Goal: Information Seeking & Learning: Learn about a topic

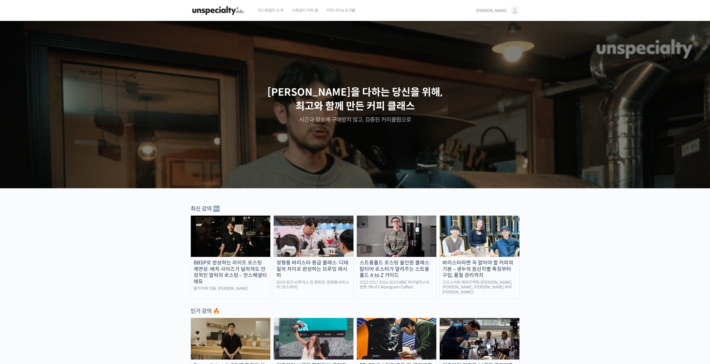
click at [504, 8] on span "[PERSON_NAME]" at bounding box center [491, 10] width 31 height 5
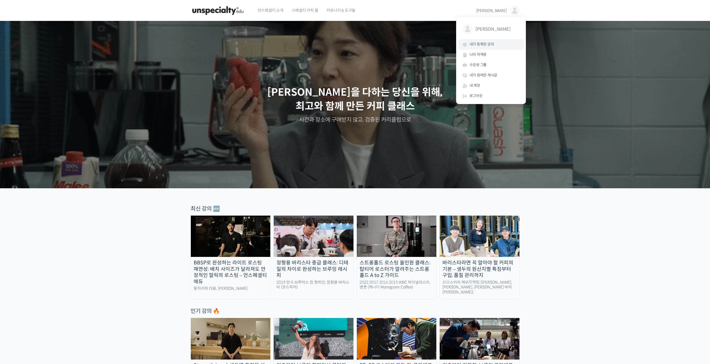
click at [490, 43] on span "내가 등록한 강의" at bounding box center [482, 44] width 25 height 5
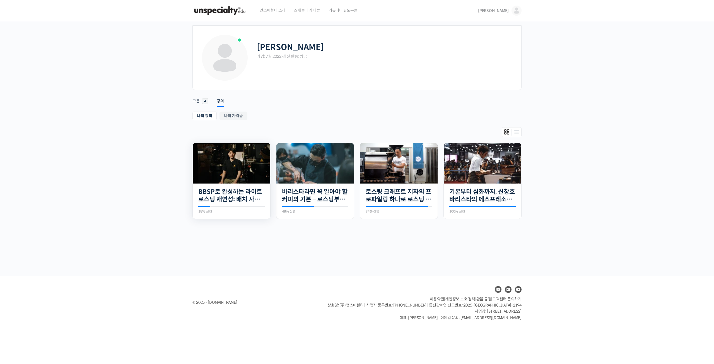
click at [229, 169] on img at bounding box center [232, 163] width 78 height 40
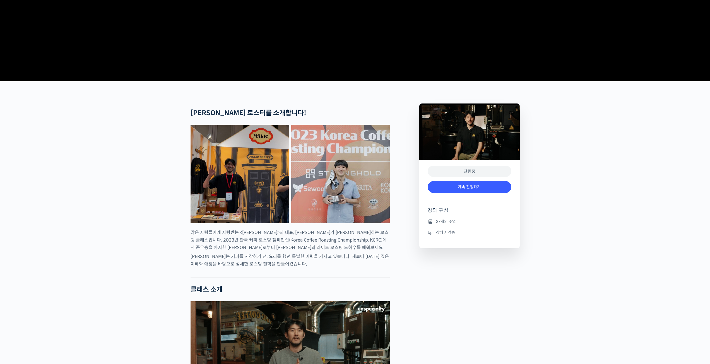
scroll to position [140, 0]
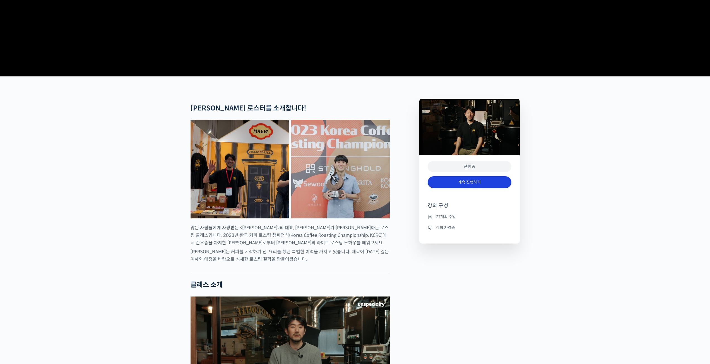
click at [483, 188] on link "계속 진행하기" at bounding box center [470, 182] width 84 height 12
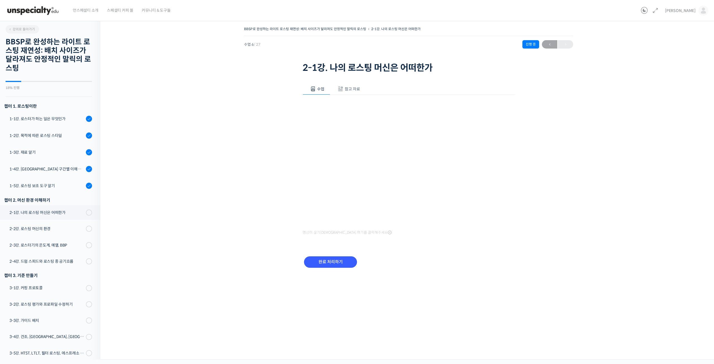
scroll to position [174, 0]
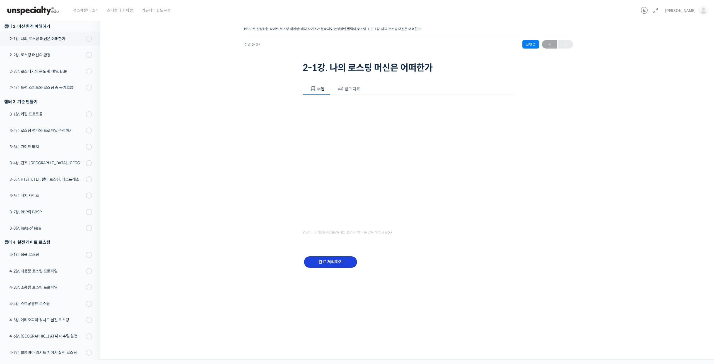
click at [336, 263] on input "완료 처리하기" at bounding box center [330, 261] width 53 height 11
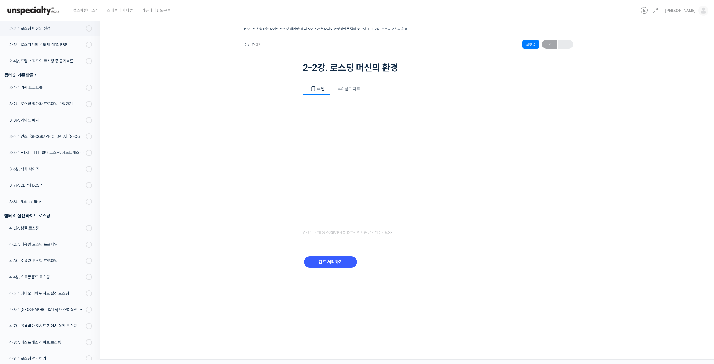
scroll to position [201, 0]
click at [335, 267] on input "완료 처리하기" at bounding box center [330, 261] width 53 height 11
